Goal: Use online tool/utility: Utilize a website feature to perform a specific function

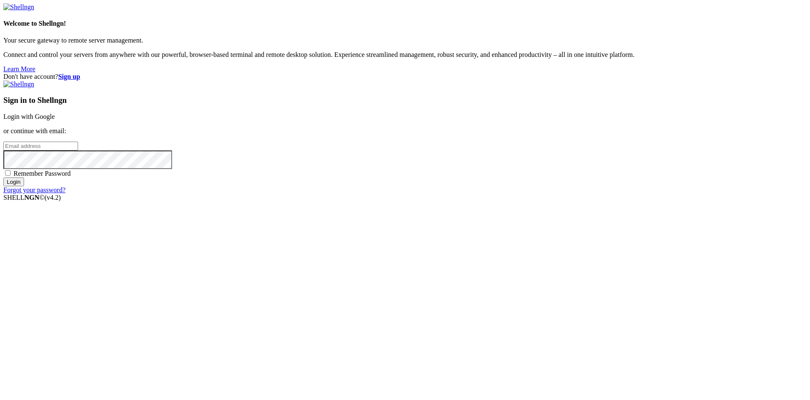
click at [516, 166] on div "Sign in to Shellngn Login with Google or continue with email: Remember Password…" at bounding box center [404, 137] width 803 height 113
click at [55, 120] on link "Login with Google" at bounding box center [28, 116] width 51 height 7
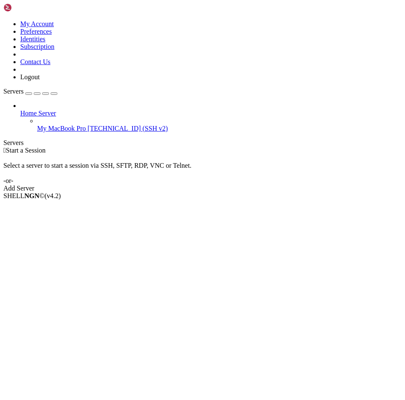
click at [57, 125] on span "My MacBook Pro" at bounding box center [61, 128] width 49 height 7
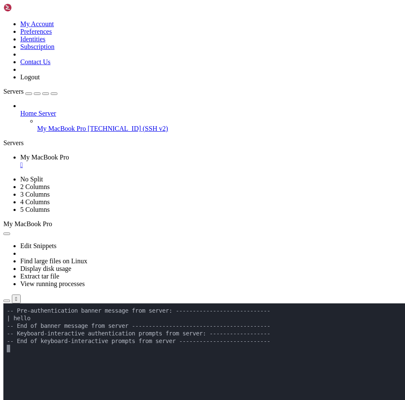
click at [98, 394] on x-row at bounding box center [153, 394] width 292 height 8
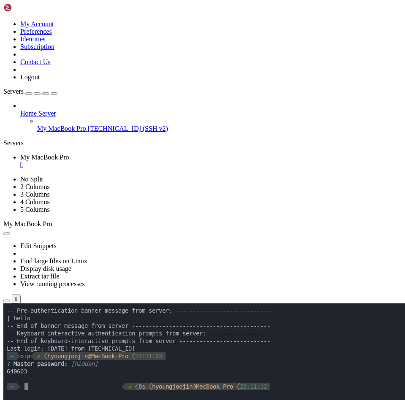
click at [59, 386] on x-row "~   ✔  8s  hyoungjoojin@MacBook-Pro  22:11:12" at bounding box center [153, 387] width 292 height 8
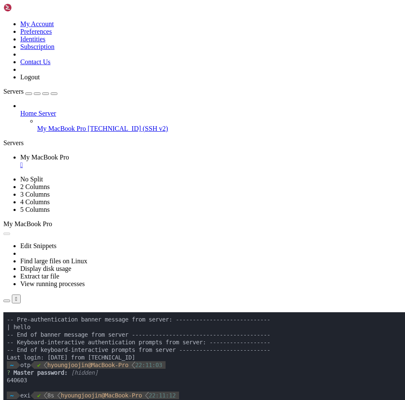
click at [173, 161] on div "" at bounding box center [210, 165] width 381 height 8
